Goal: Task Accomplishment & Management: Manage account settings

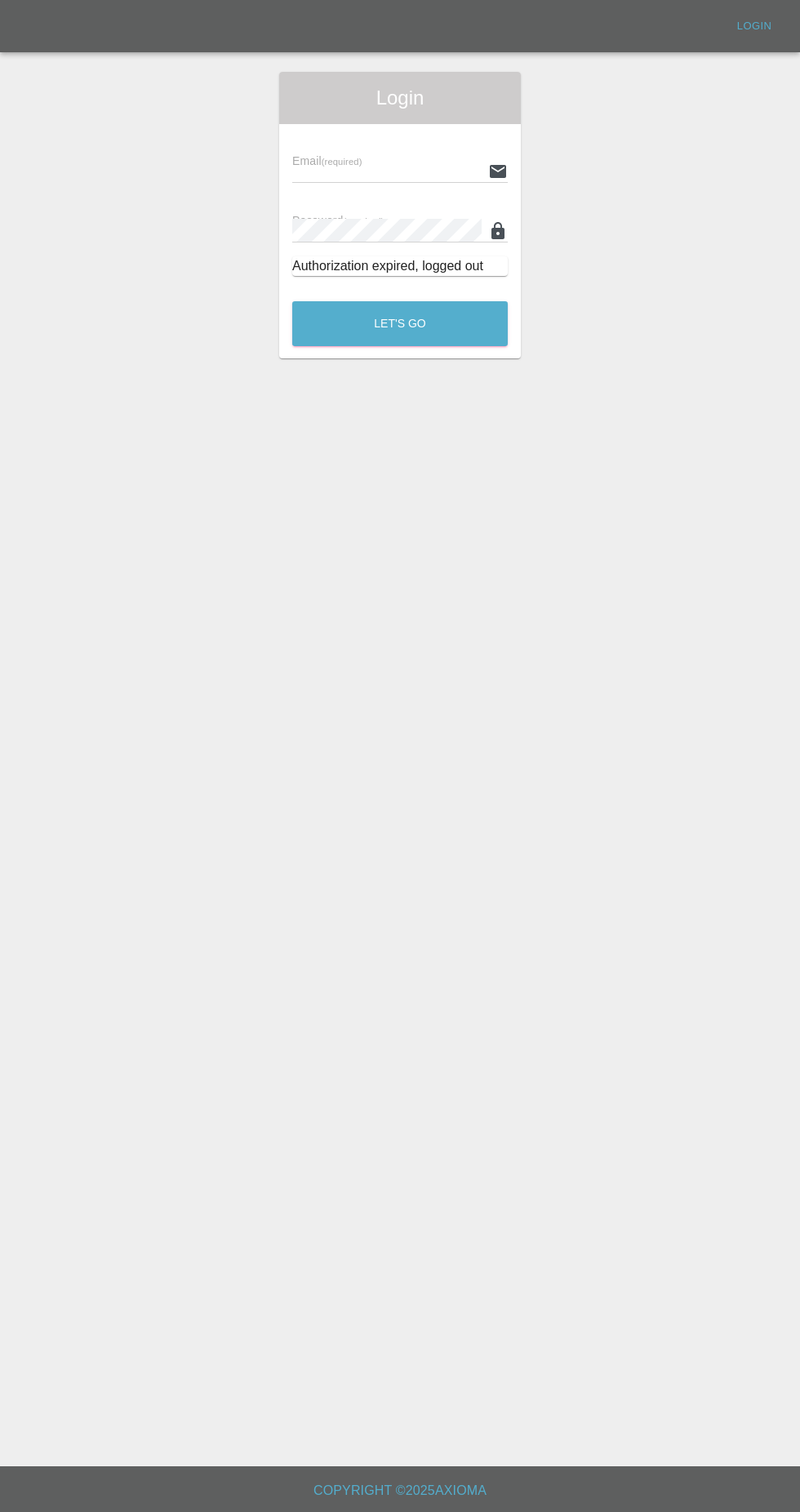
click at [318, 166] on input "text" at bounding box center [387, 170] width 189 height 24
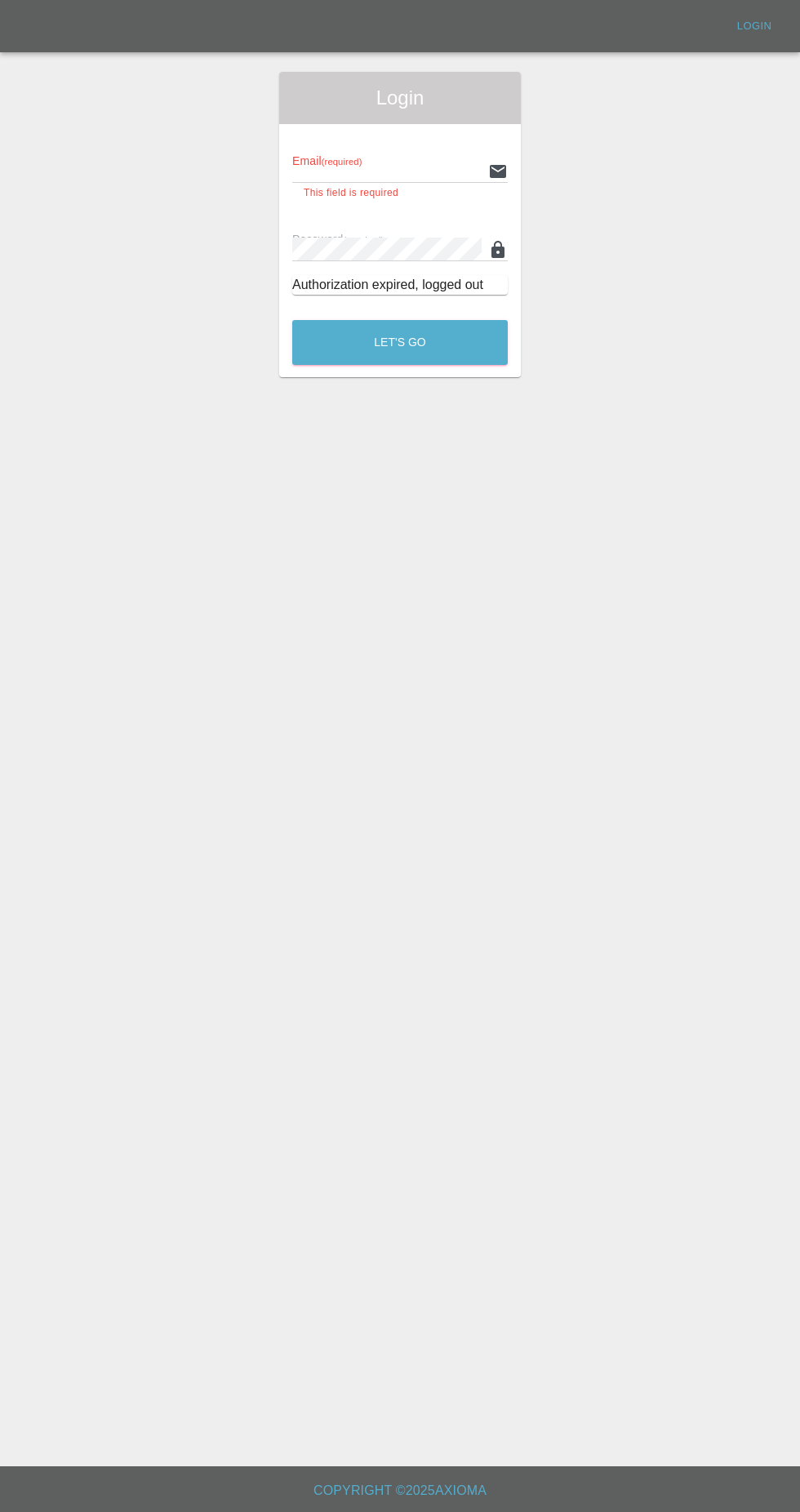
type input "[EMAIL_ADDRESS][DOMAIN_NAME]"
click at [292, 320] on button "Let's Go" at bounding box center [400, 342] width 216 height 45
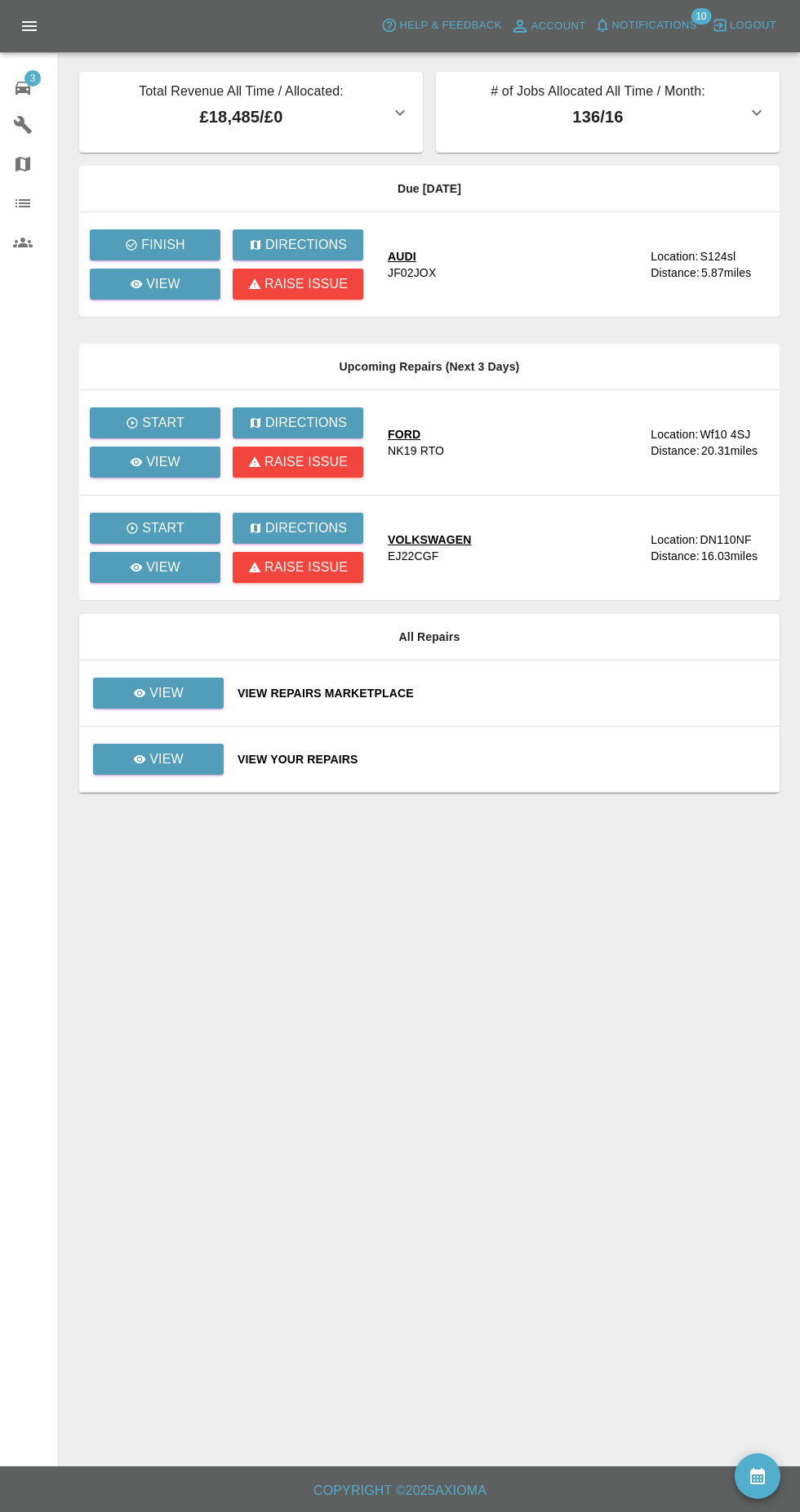
click at [30, 79] on span "3" at bounding box center [32, 78] width 17 height 17
click at [140, 693] on icon at bounding box center [140, 692] width 12 height 8
click at [610, 25] on icon "button" at bounding box center [602, 25] width 17 height 17
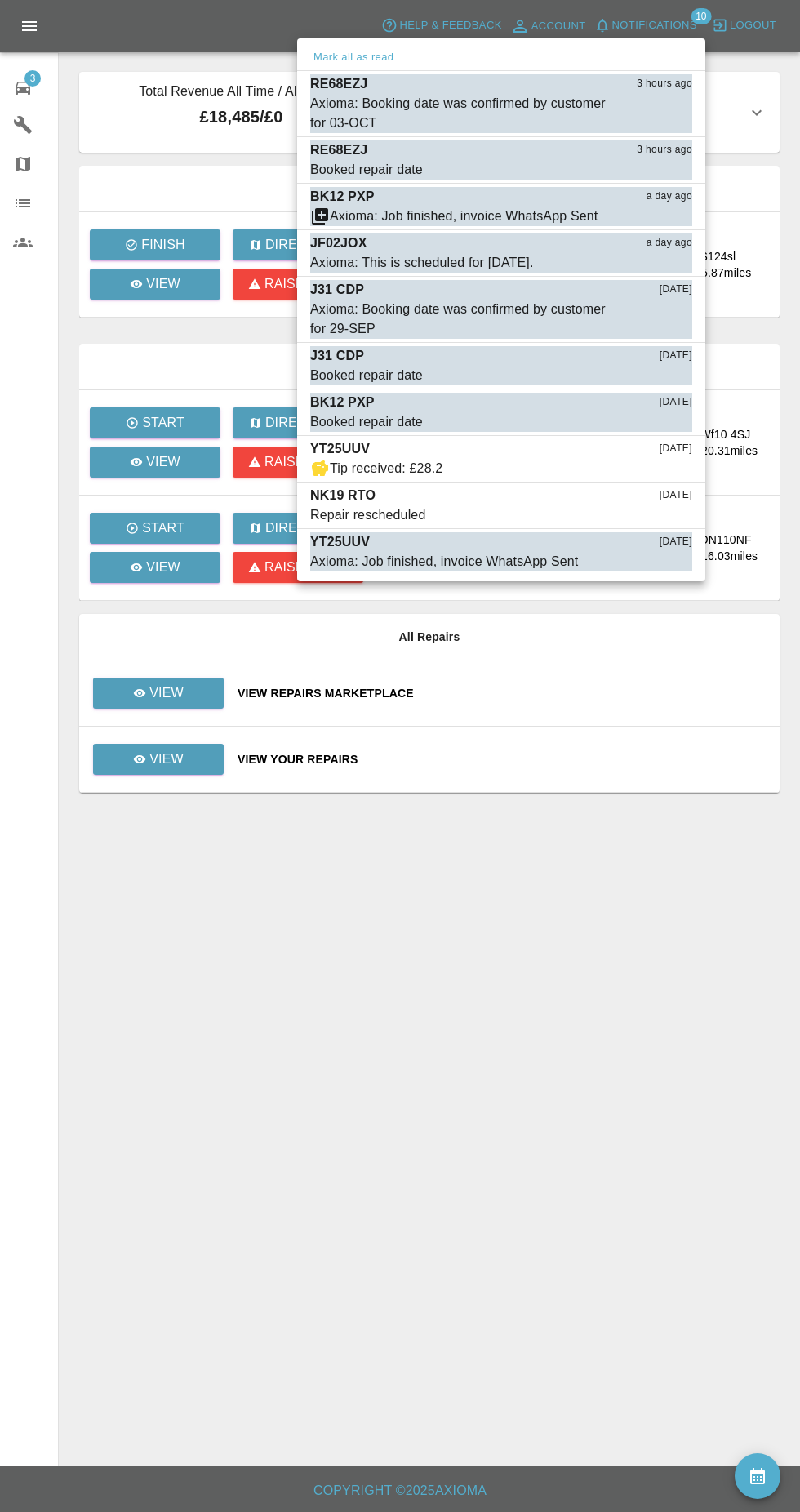
click at [567, 1218] on div at bounding box center [400, 756] width 800 height 1512
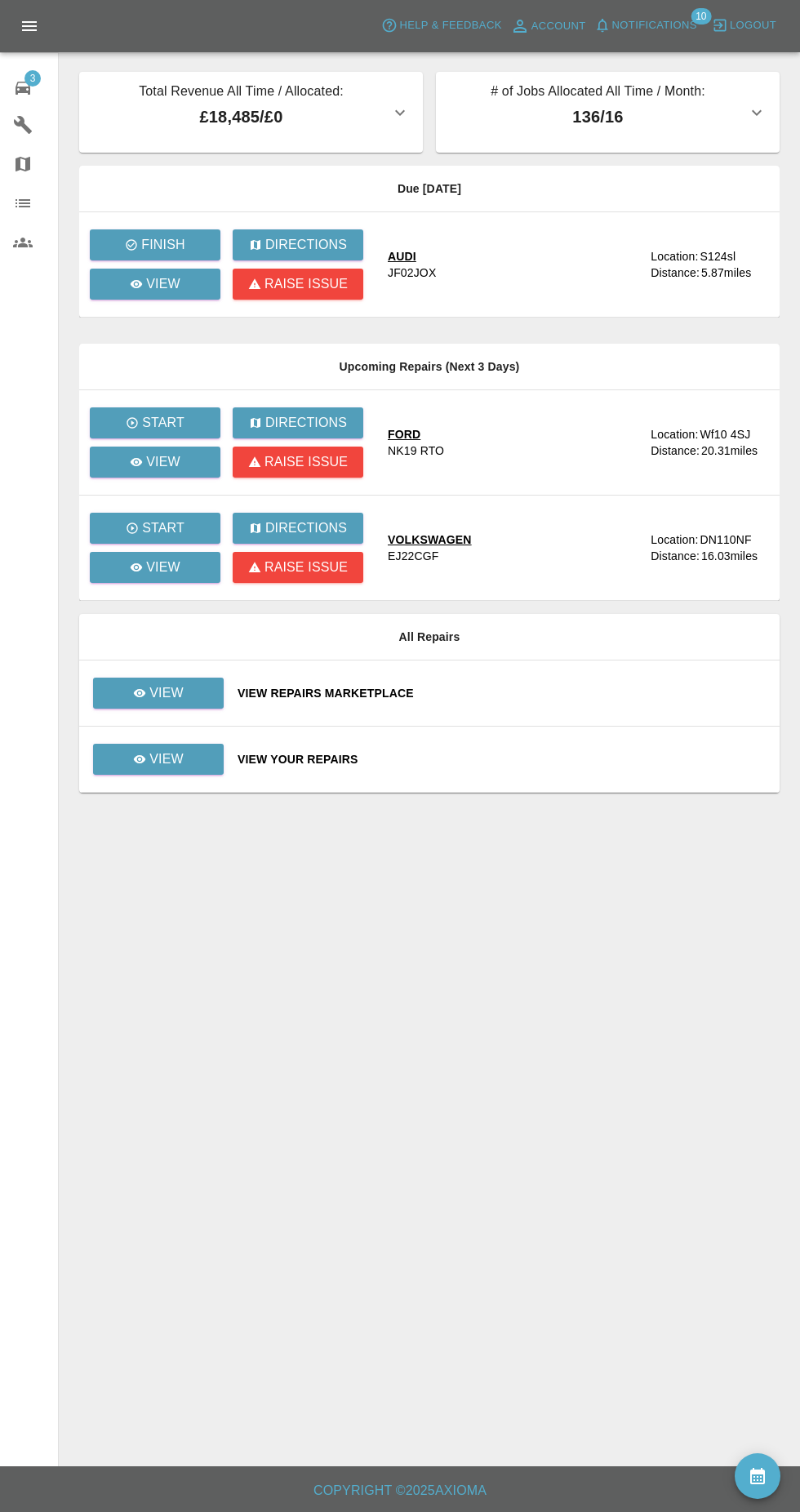
scroll to position [6, 0]
